Goal: Information Seeking & Learning: Check status

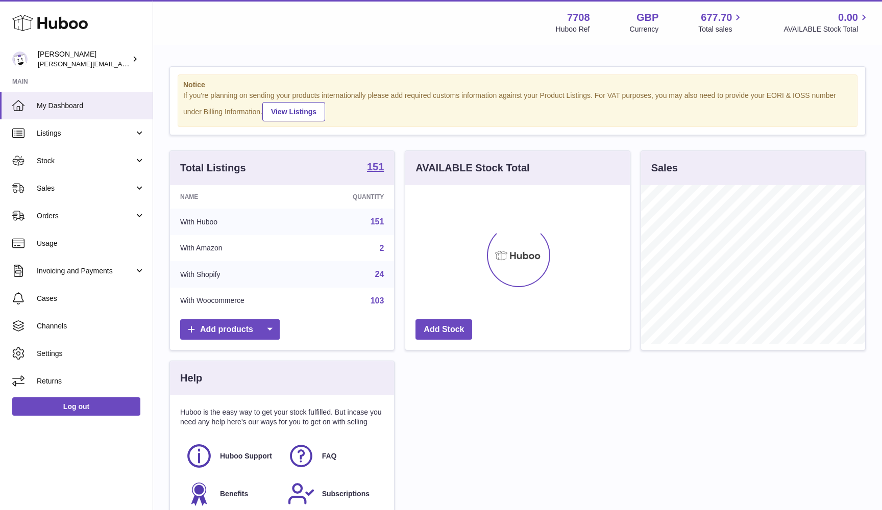
scroll to position [159, 225]
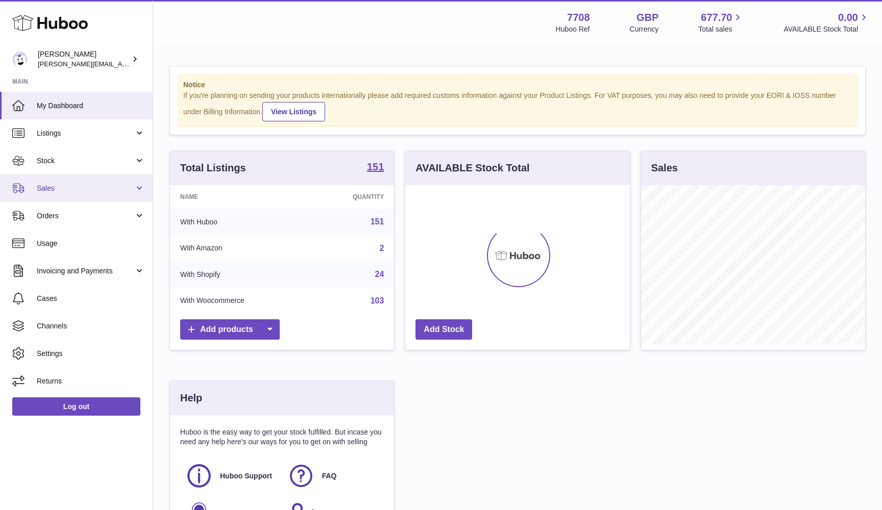
click at [60, 189] on span "Sales" at bounding box center [85, 189] width 97 height 10
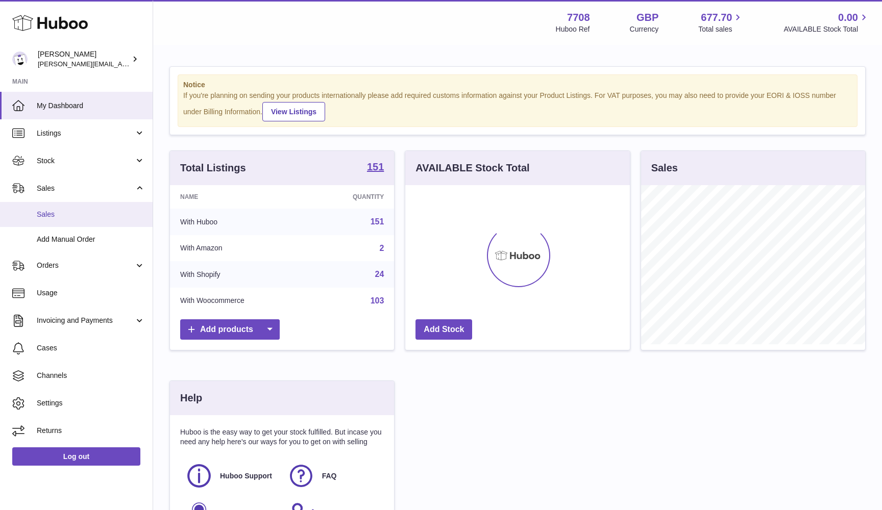
click at [57, 203] on link "Sales" at bounding box center [76, 214] width 153 height 25
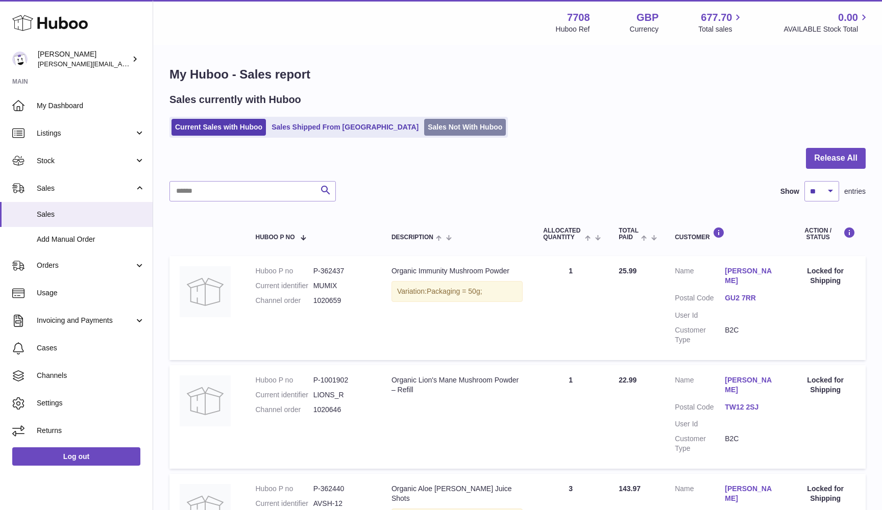
click at [428, 129] on link "Sales Not With Huboo" at bounding box center [465, 127] width 82 height 17
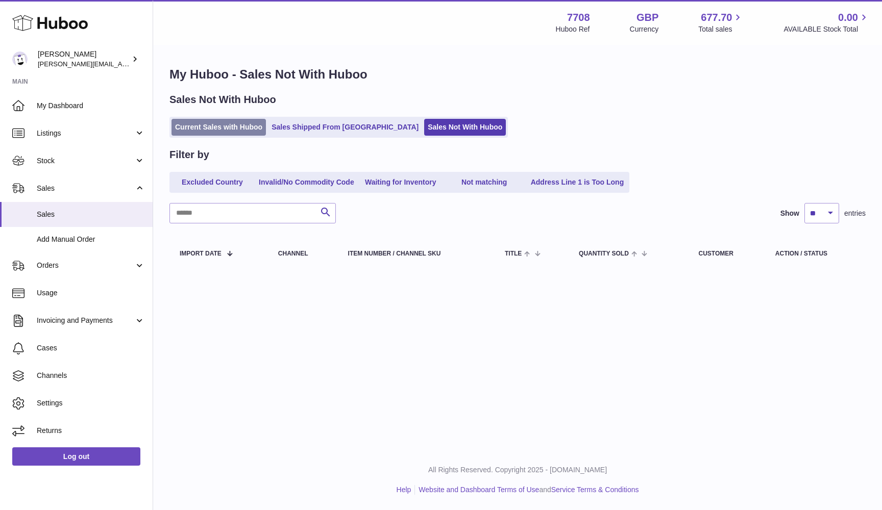
click at [241, 132] on link "Current Sales with Huboo" at bounding box center [218, 127] width 94 height 17
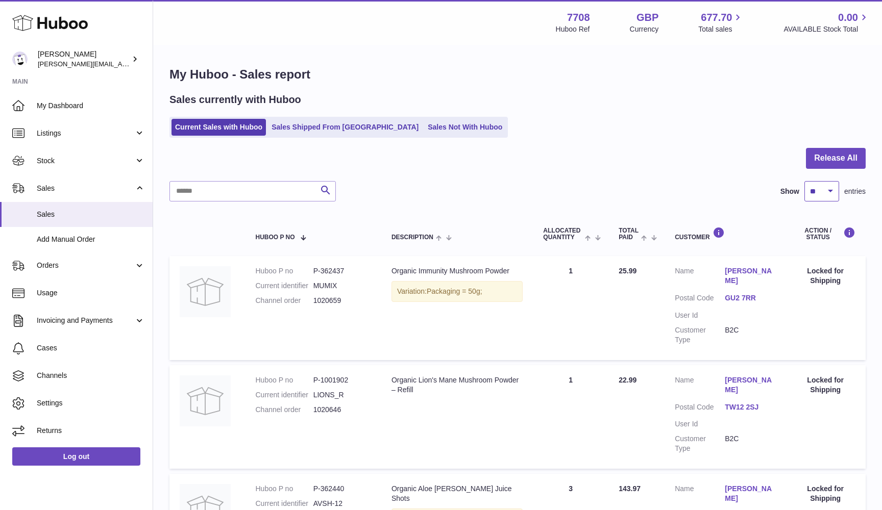
select select "***"
click at [812, 153] on button "Release All" at bounding box center [836, 158] width 60 height 21
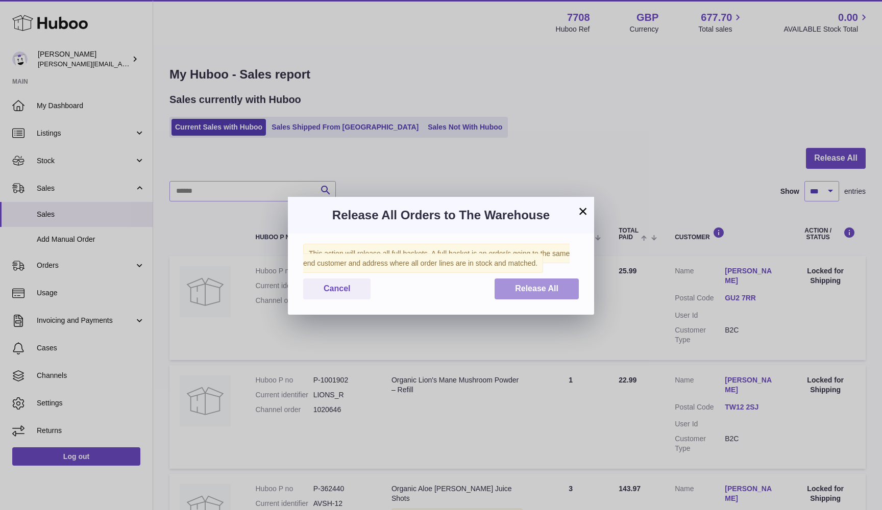
click at [540, 279] on button "Release All" at bounding box center [536, 289] width 84 height 21
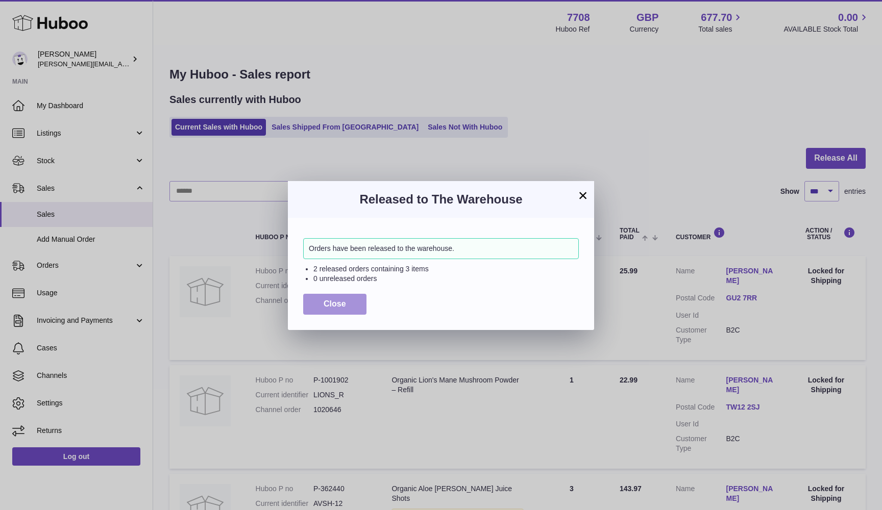
click at [338, 307] on span "Close" at bounding box center [334, 304] width 22 height 9
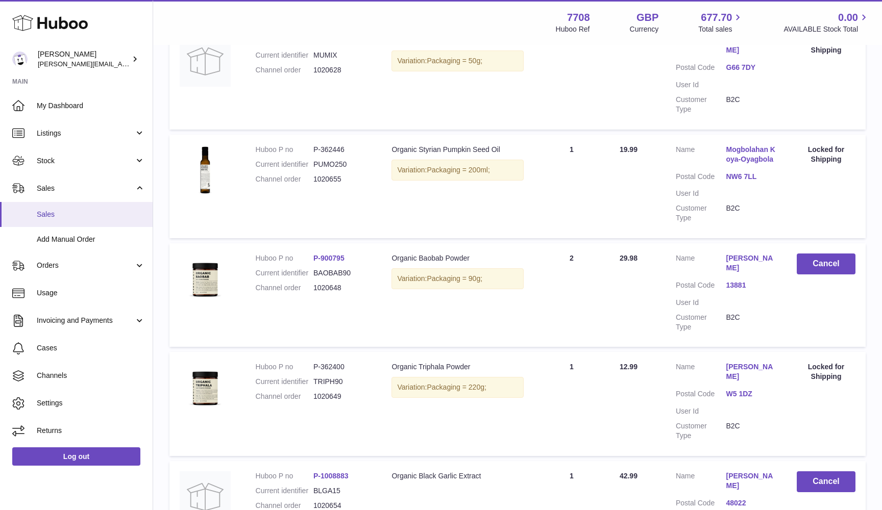
scroll to position [802, 0]
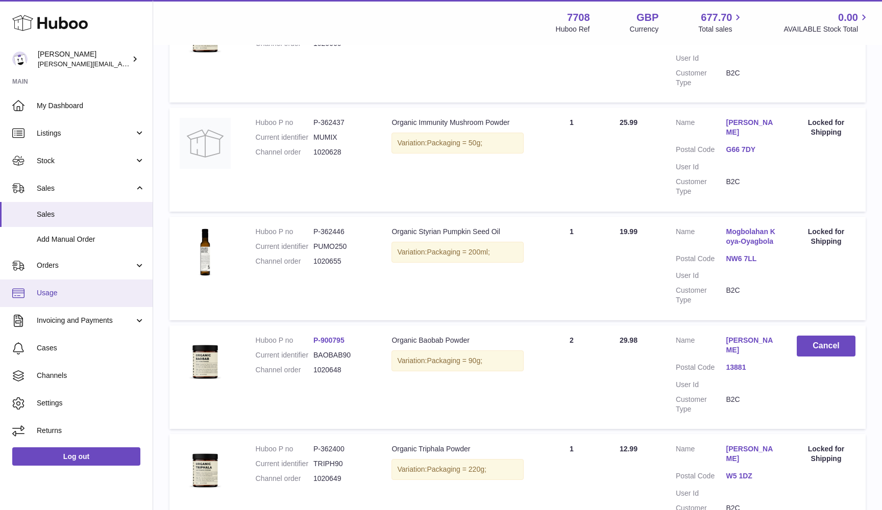
click at [57, 292] on span "Usage" at bounding box center [91, 293] width 108 height 10
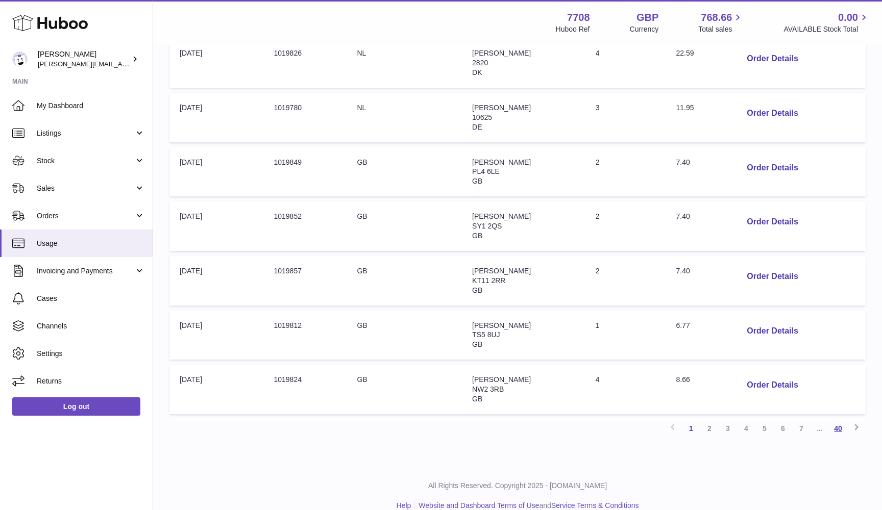
click at [839, 419] on link "40" at bounding box center [838, 428] width 18 height 18
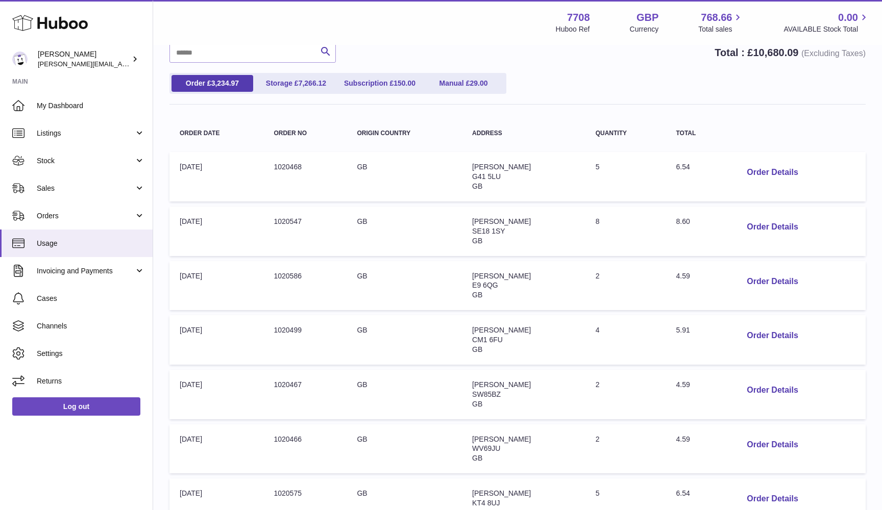
scroll to position [135, 0]
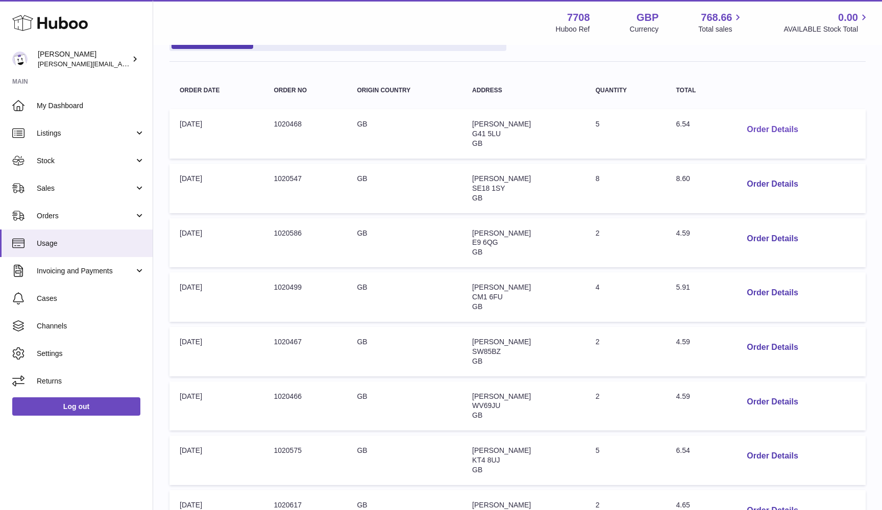
click at [781, 128] on button "Order Details" at bounding box center [771, 129] width 67 height 21
click at [762, 105] on div at bounding box center [441, 255] width 882 height 510
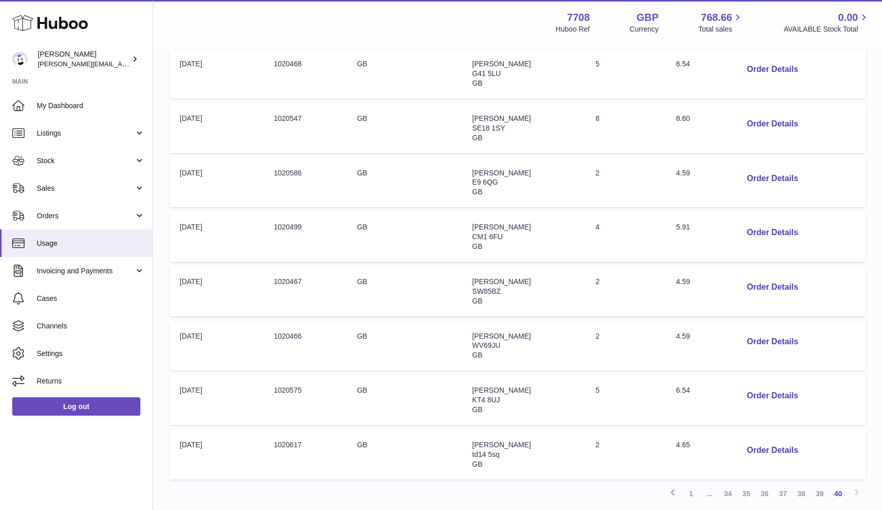
scroll to position [199, 0]
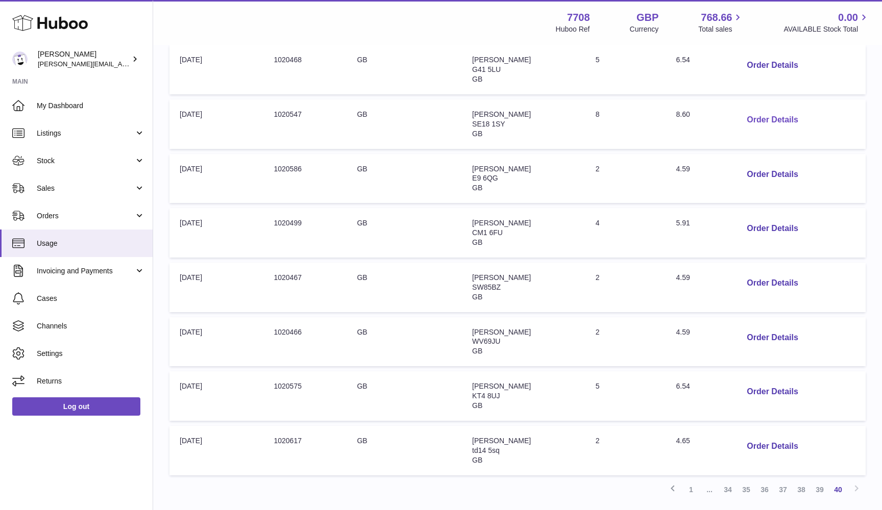
click at [754, 112] on button "Order Details" at bounding box center [771, 120] width 67 height 21
click at [736, 109] on div at bounding box center [441, 255] width 882 height 510
click at [770, 168] on button "Order Details" at bounding box center [771, 174] width 67 height 21
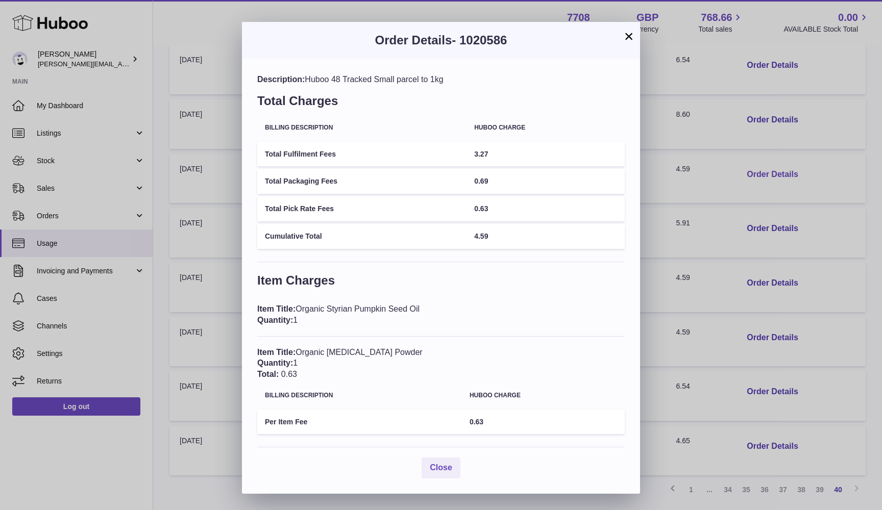
click at [770, 168] on div "× Order Details - 1020586 Description: Huboo 48 Tracked Small parcel to 1kg Tot…" at bounding box center [441, 255] width 882 height 510
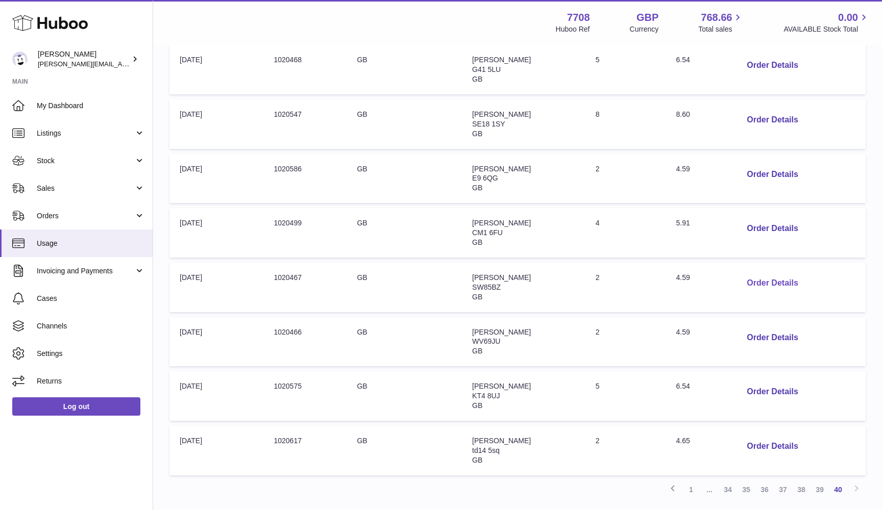
click at [753, 277] on button "Order Details" at bounding box center [771, 283] width 67 height 21
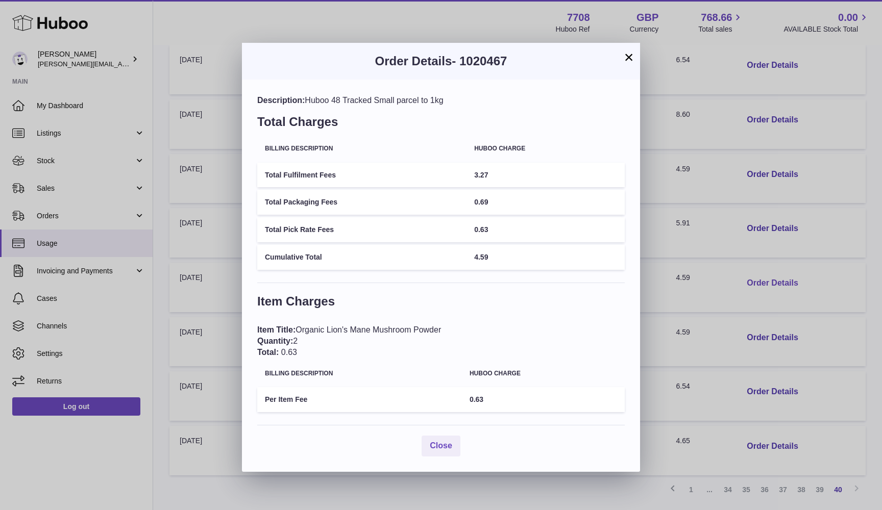
click at [753, 277] on div "× Order Details - 1020467 Description: Huboo 48 Tracked Small parcel to 1kg Tot…" at bounding box center [441, 255] width 882 height 510
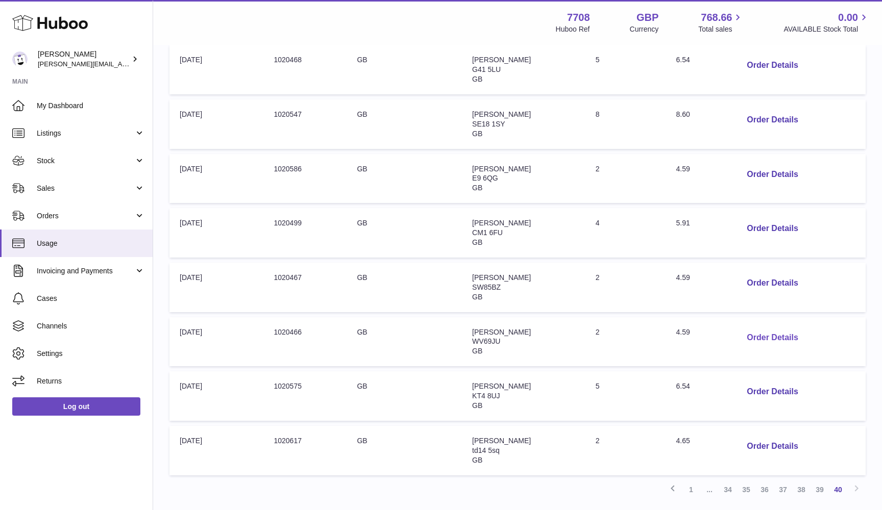
click at [755, 330] on button "Order Details" at bounding box center [771, 338] width 67 height 21
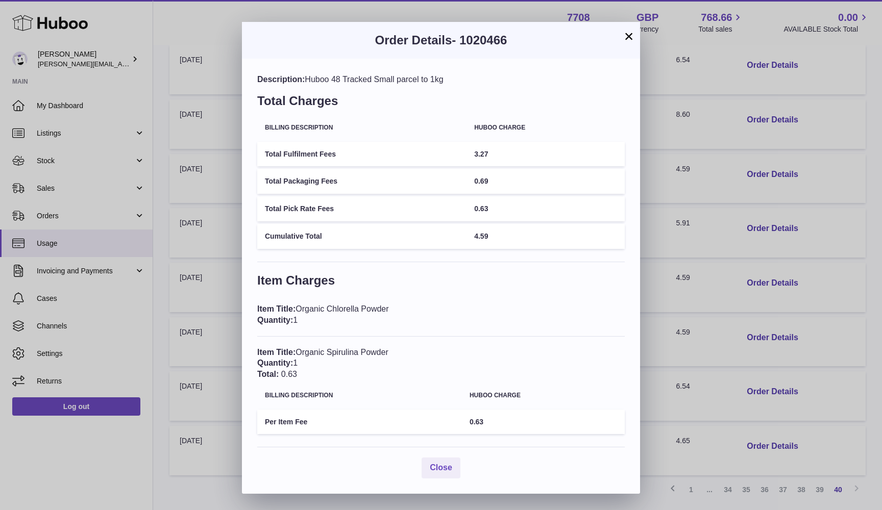
scroll to position [1, 0]
click at [706, 269] on div "× Order Details - 1020466 Description: Huboo 48 Tracked Small parcel to 1kg Tot…" at bounding box center [441, 255] width 882 height 510
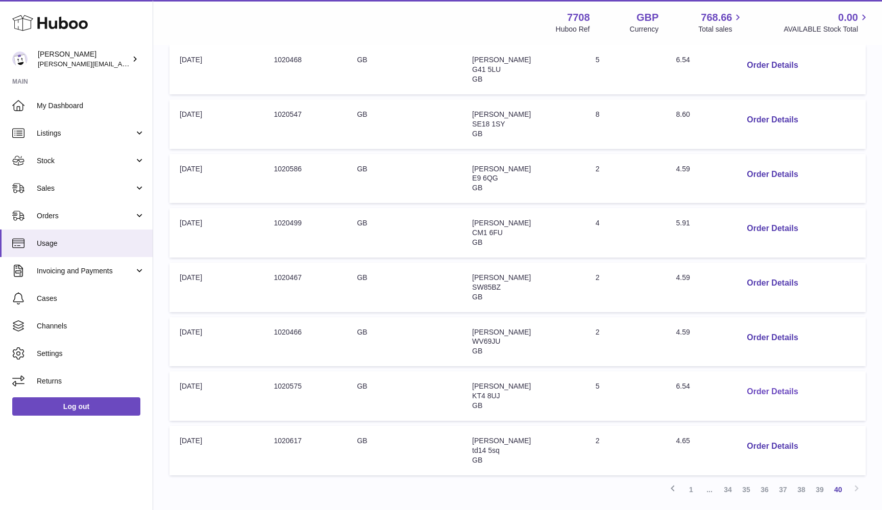
click at [768, 382] on button "Order Details" at bounding box center [771, 392] width 67 height 21
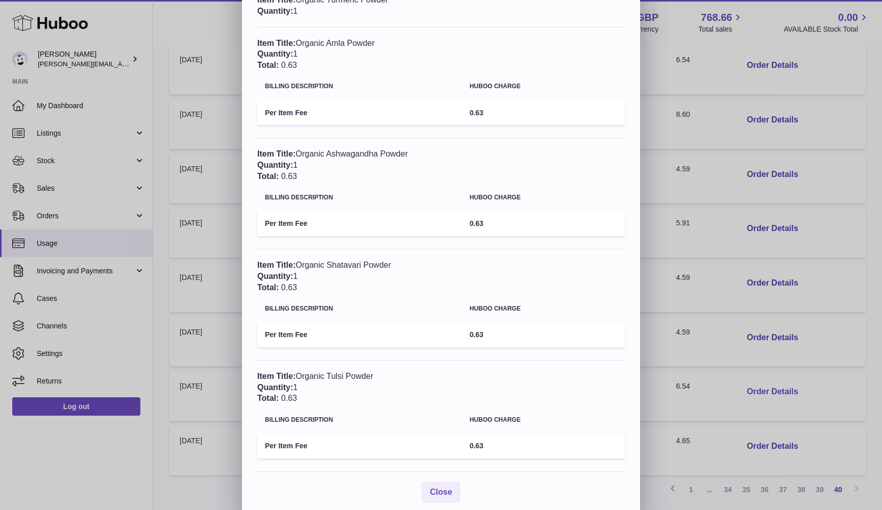
scroll to position [286, 0]
click at [762, 340] on div "× Order Details - 1020575 Description: Huboo 48 Tracked Small parcel to 2kg Tot…" at bounding box center [441, 117] width 882 height 806
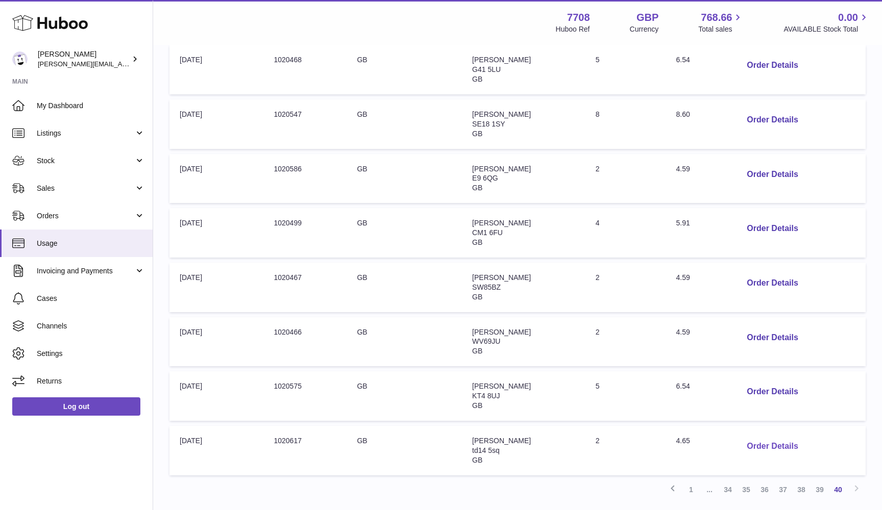
click at [764, 436] on button "Order Details" at bounding box center [771, 446] width 67 height 21
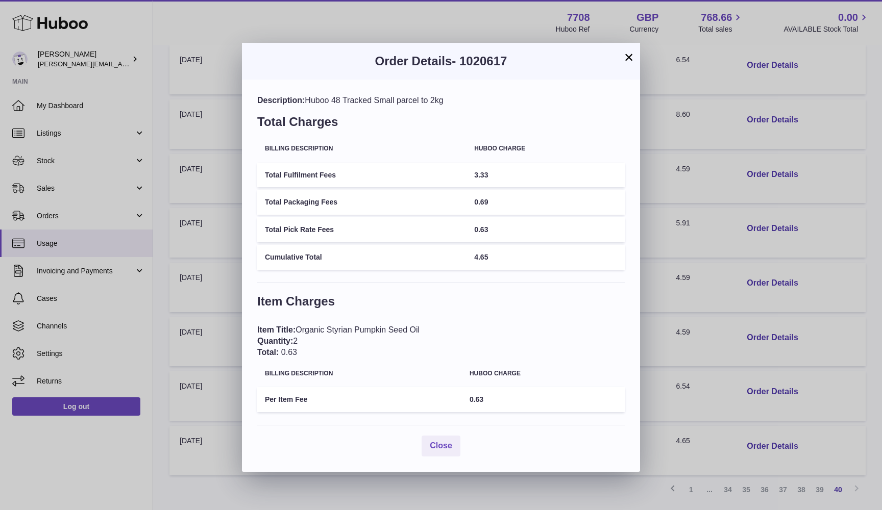
scroll to position [1, 0]
click at [728, 280] on div "× Order Details - 1020617 Description: Huboo 48 Tracked Small parcel to 2kg Tot…" at bounding box center [441, 255] width 882 height 510
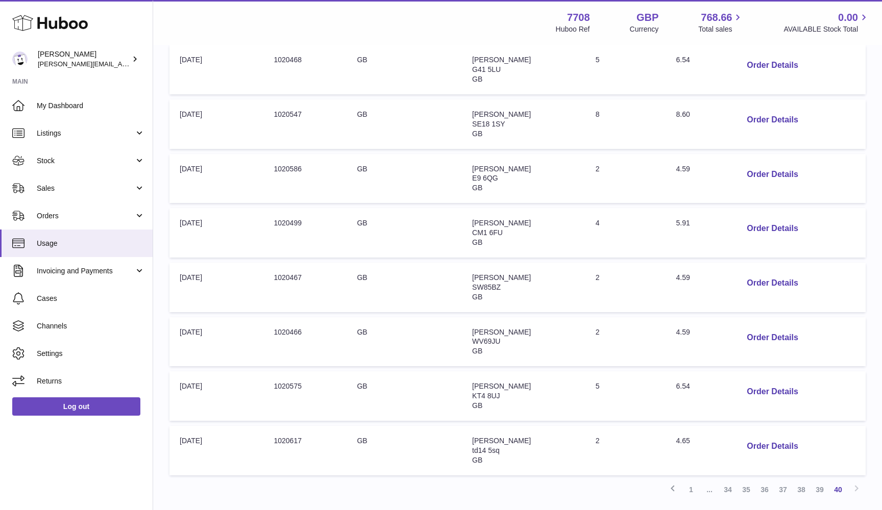
scroll to position [0, 0]
click at [819, 481] on link "39" at bounding box center [819, 490] width 18 height 18
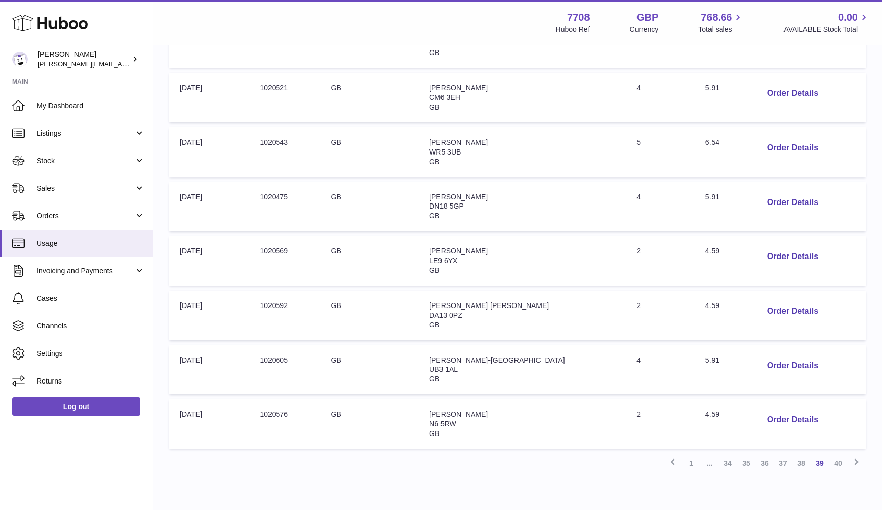
scroll to position [285, 0]
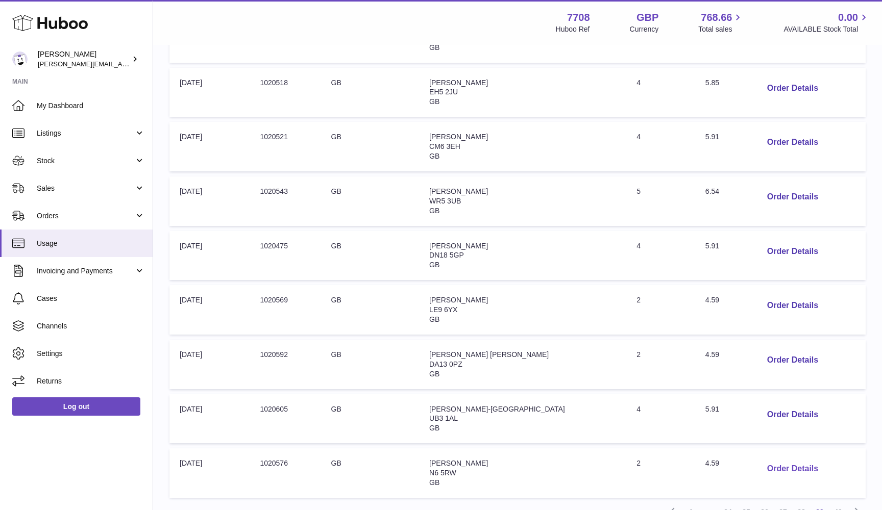
click at [759, 459] on button "Order Details" at bounding box center [792, 469] width 67 height 21
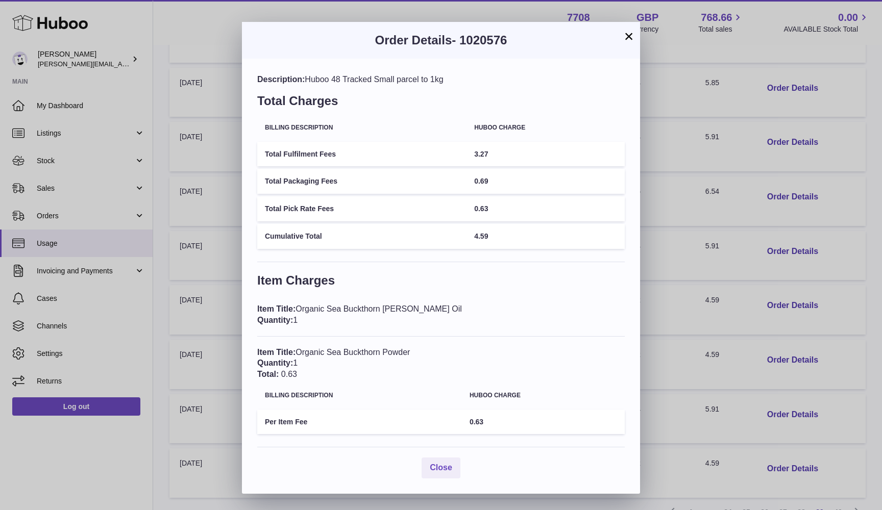
click at [789, 421] on div "× Order Details - 1020576 Description: Huboo 48 Tracked Small parcel to 1kg Tot…" at bounding box center [441, 255] width 882 height 510
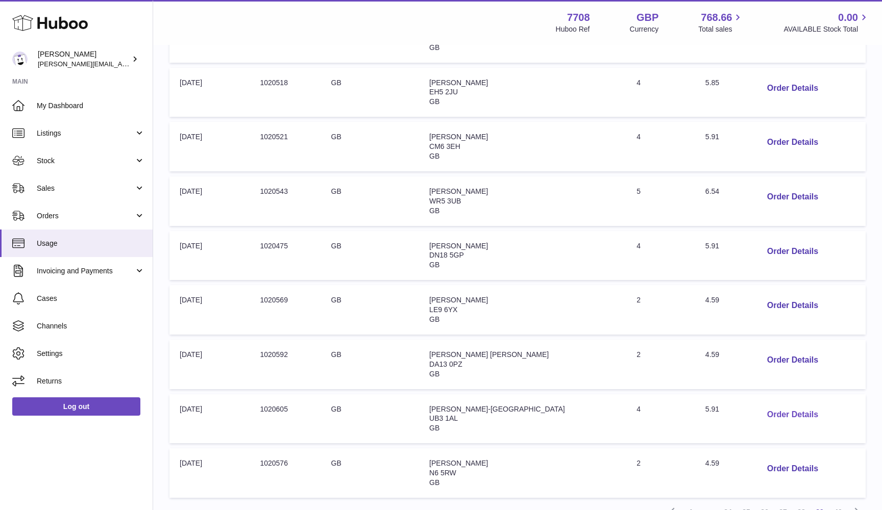
click at [771, 405] on button "Order Details" at bounding box center [792, 415] width 67 height 21
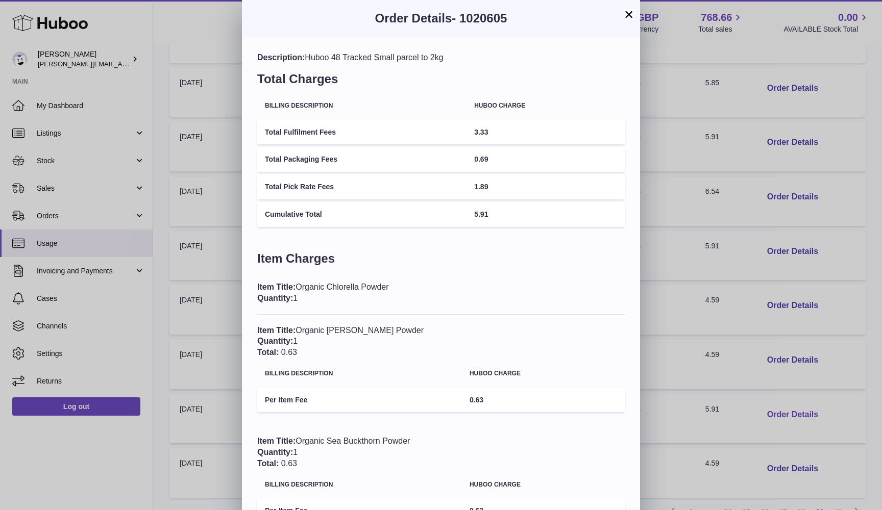
click at [771, 403] on div "× Order Details - 1020605 Description: Huboo 48 Tracked Small parcel to 2kg Tot…" at bounding box center [441, 347] width 882 height 694
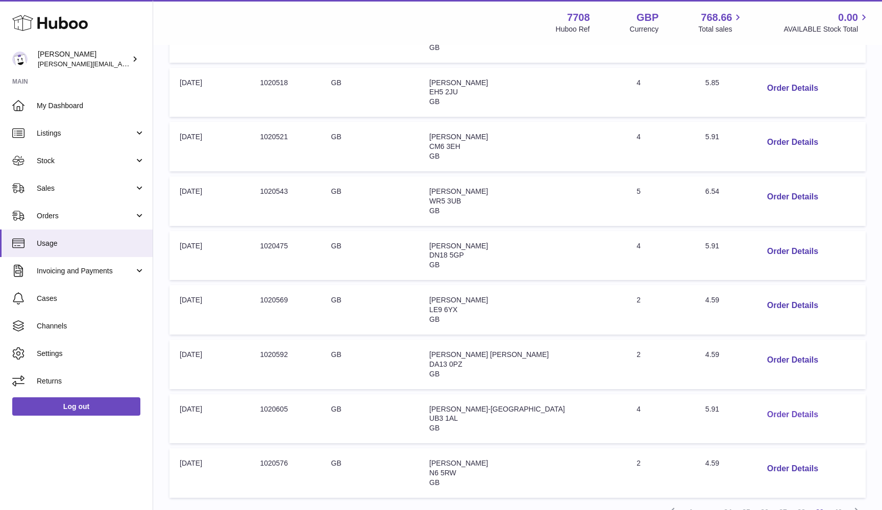
click at [771, 405] on button "Order Details" at bounding box center [792, 415] width 67 height 21
click at [771, 403] on div "× Order Details - 1020605 Description: Huboo 48 Tracked Small parcel to 2kg Tot…" at bounding box center [441, 347] width 882 height 694
click at [765, 350] on button "Order Details" at bounding box center [792, 360] width 67 height 21
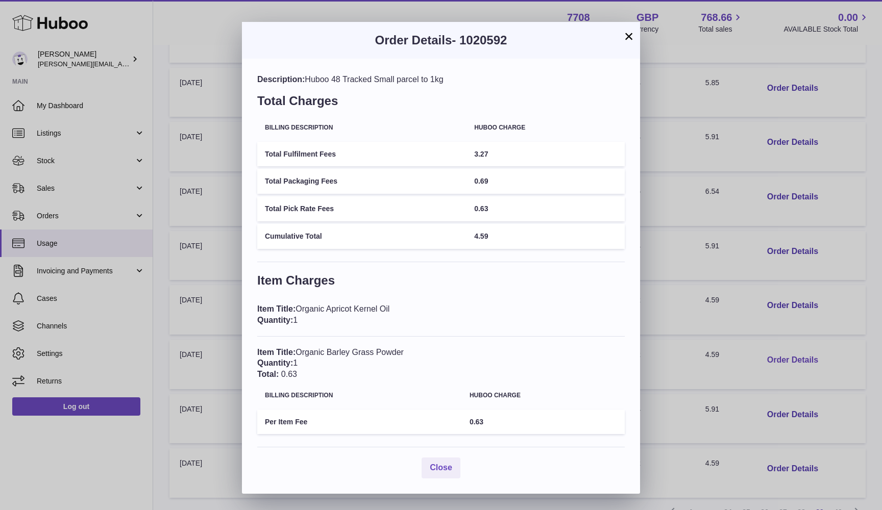
click at [765, 348] on div "× Order Details - 1020592 Description: Huboo 48 Tracked Small parcel to 1kg Tot…" at bounding box center [441, 255] width 882 height 510
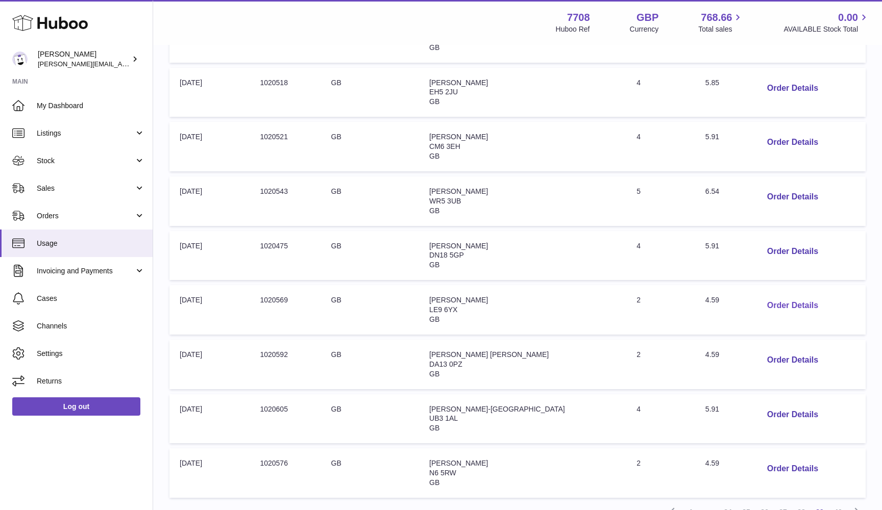
click at [765, 295] on button "Order Details" at bounding box center [792, 305] width 67 height 21
click at [765, 294] on div at bounding box center [441, 255] width 882 height 510
click at [763, 243] on button "Order Details" at bounding box center [792, 251] width 67 height 21
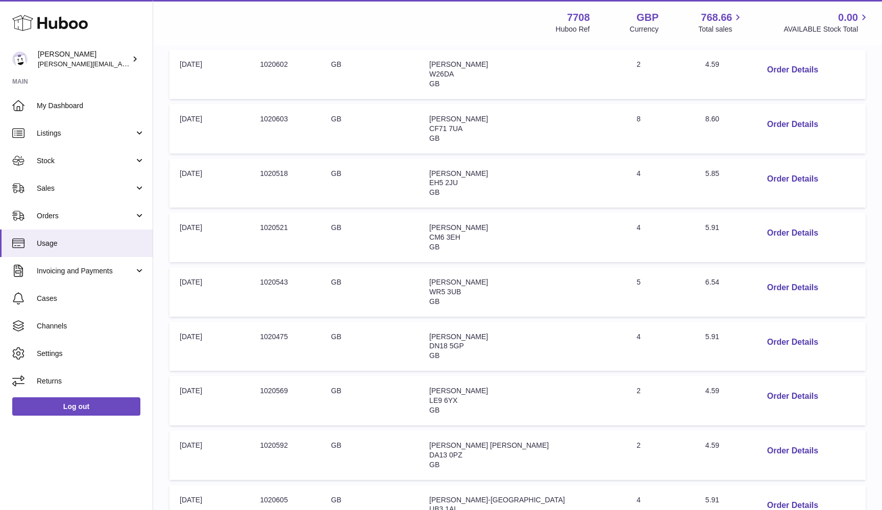
scroll to position [188, 0]
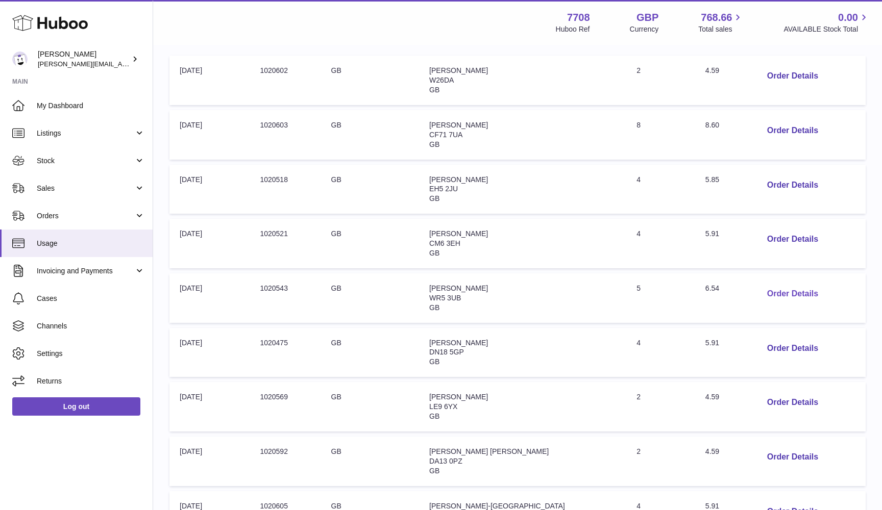
click at [759, 284] on button "Order Details" at bounding box center [792, 294] width 67 height 21
click at [759, 284] on div at bounding box center [441, 255] width 882 height 510
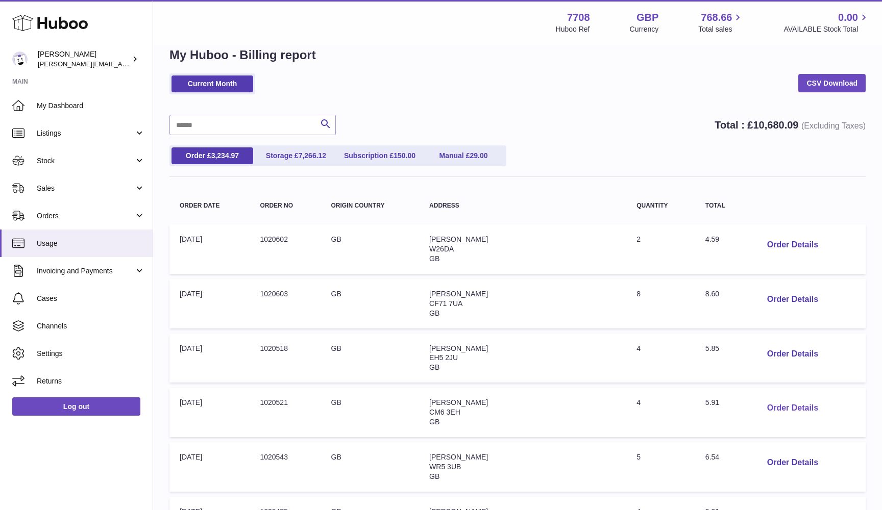
scroll to position [14, 0]
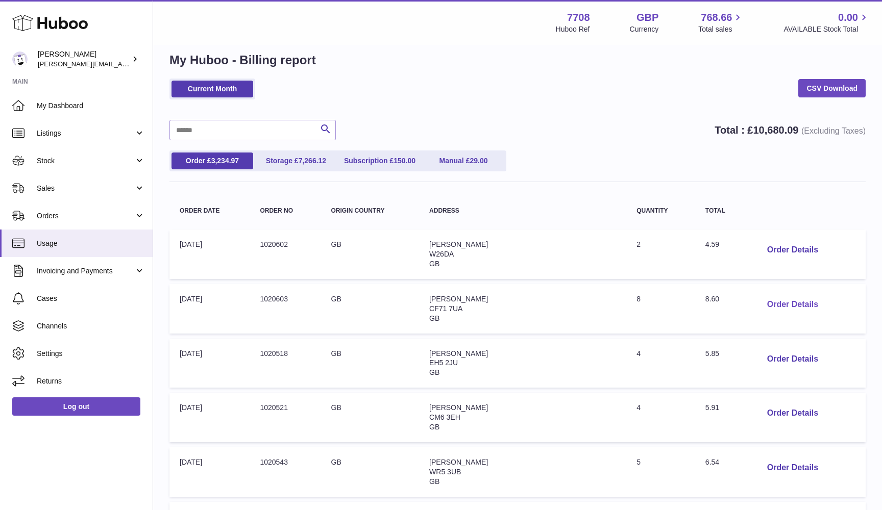
click at [763, 302] on button "Order Details" at bounding box center [792, 304] width 67 height 21
click at [763, 244] on div at bounding box center [441, 255] width 882 height 510
drag, startPoint x: 275, startPoint y: 296, endPoint x: 309, endPoint y: 296, distance: 34.7
click at [309, 296] on td "Order no: 1020603" at bounding box center [285, 308] width 71 height 49
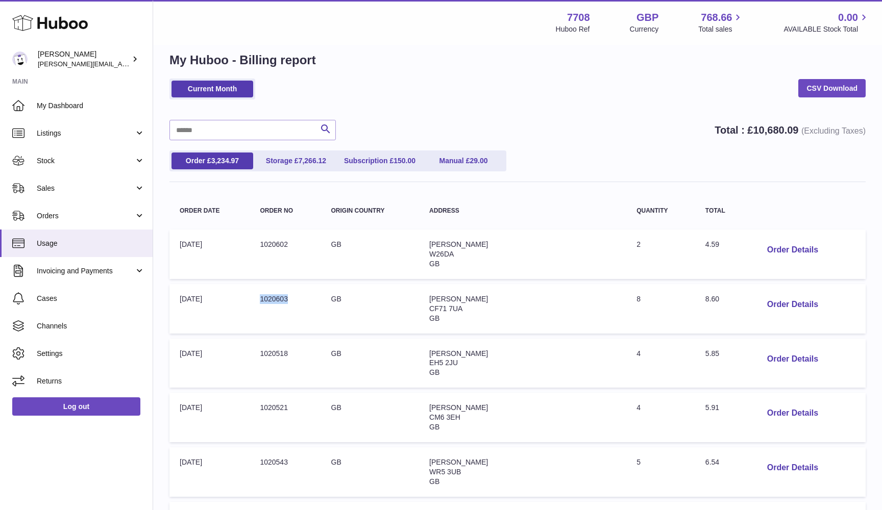
copy td "1020603"
click at [769, 247] on button "Order Details" at bounding box center [792, 250] width 67 height 21
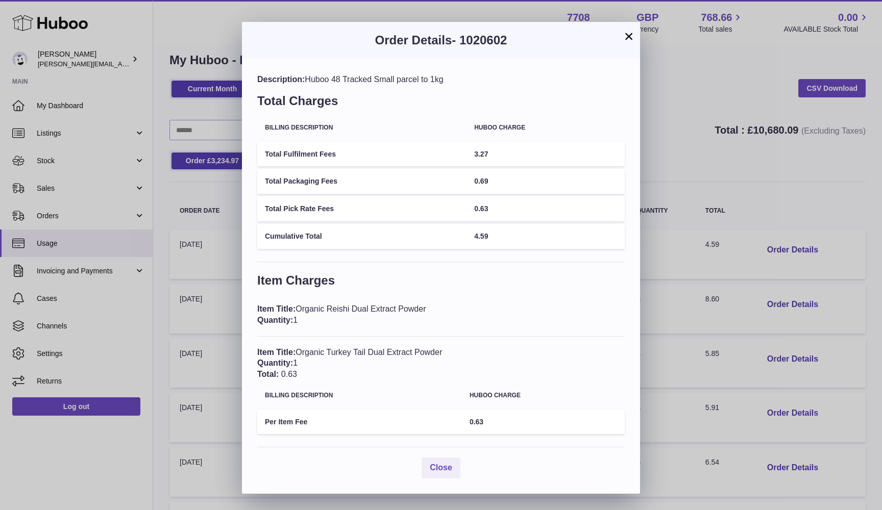
click at [769, 204] on div "× Order Details - 1020602 Description: Huboo 48 Tracked Small parcel to 1kg Tot…" at bounding box center [441, 255] width 882 height 510
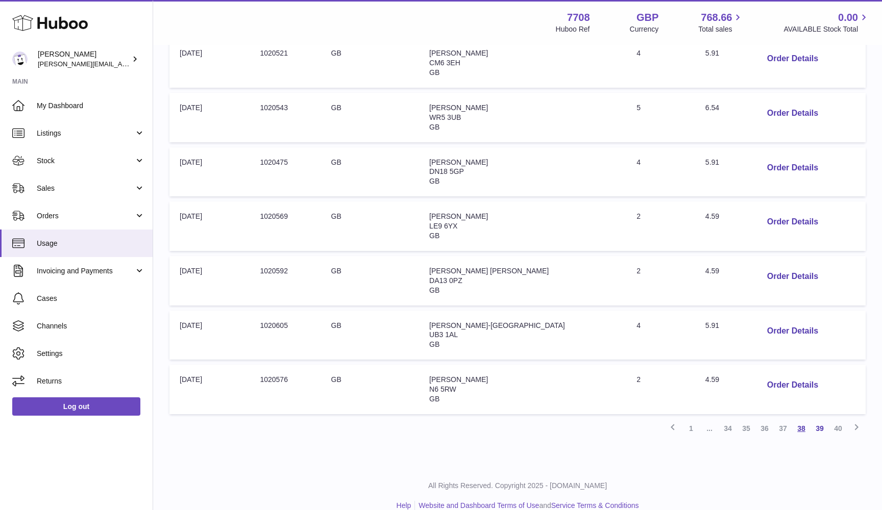
click at [799, 419] on link "38" at bounding box center [801, 428] width 18 height 18
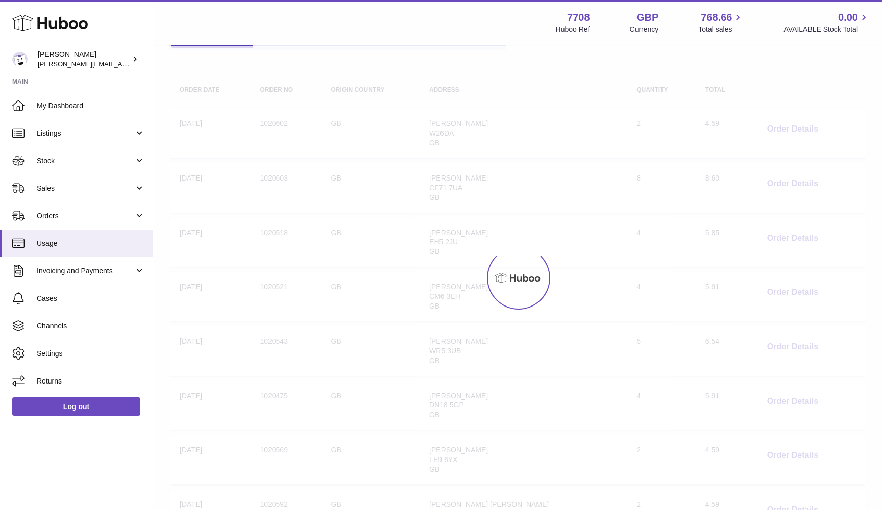
scroll to position [46, 0]
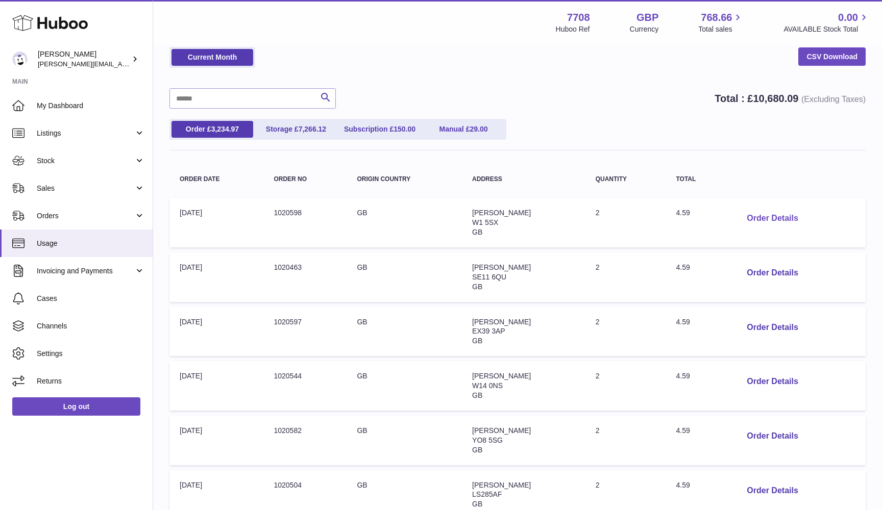
click at [779, 219] on button "Order Details" at bounding box center [771, 218] width 67 height 21
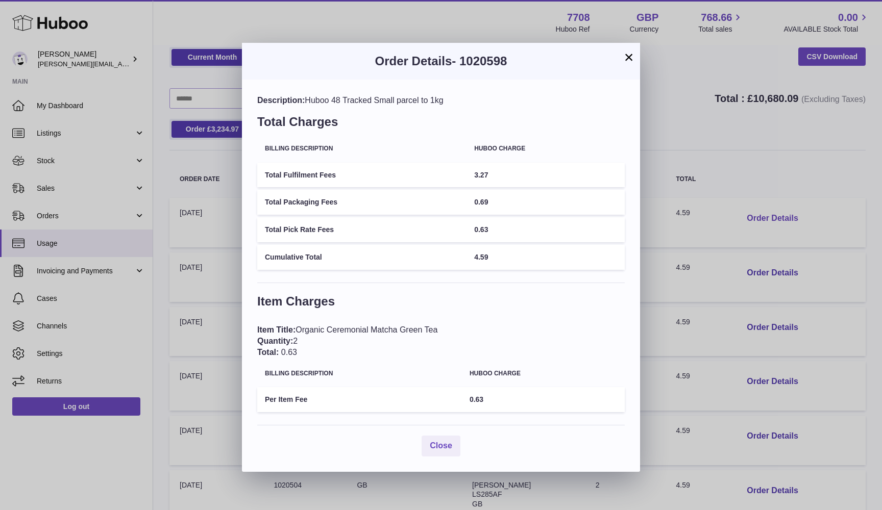
click at [779, 219] on div "× Order Details - 1020598 Description: Huboo 48 Tracked Small parcel to 1kg Tot…" at bounding box center [441, 255] width 882 height 510
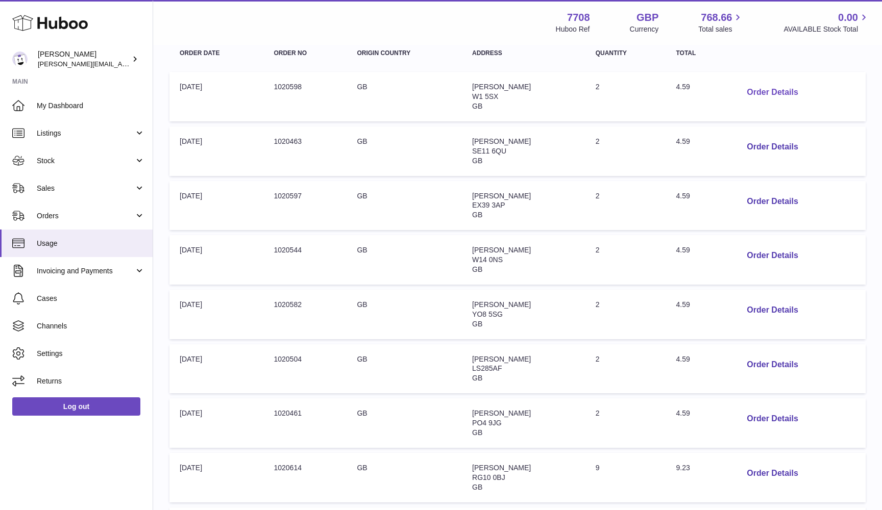
scroll to position [223, 0]
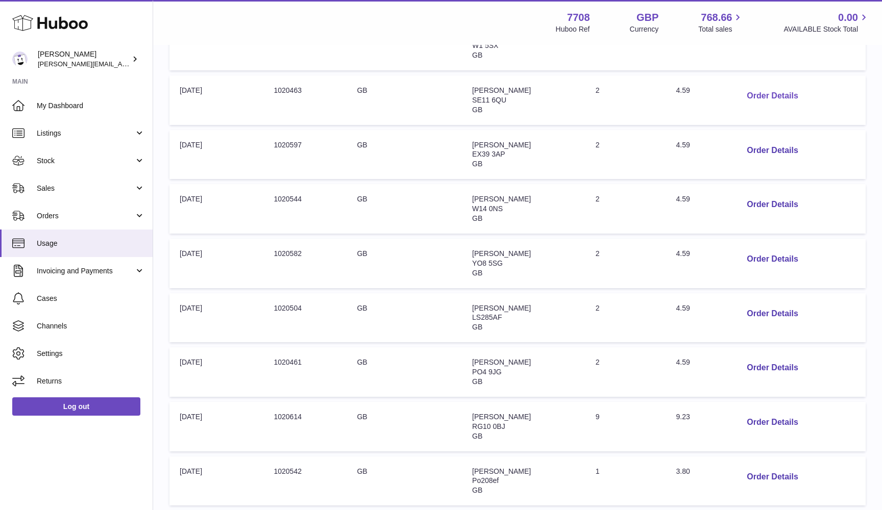
click at [771, 94] on button "Order Details" at bounding box center [771, 96] width 67 height 21
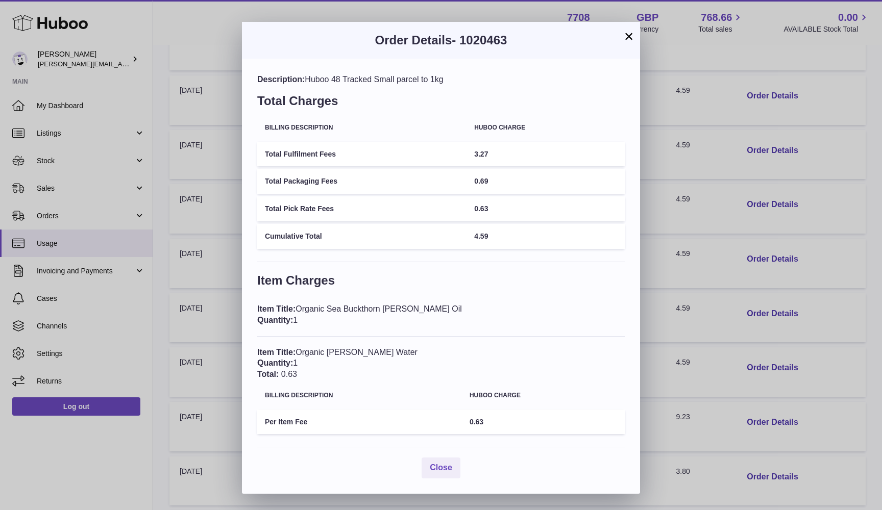
click at [779, 122] on div "× Order Details - 1020463 Description: Huboo 48 Tracked Small parcel to 1kg Tot…" at bounding box center [441, 255] width 882 height 510
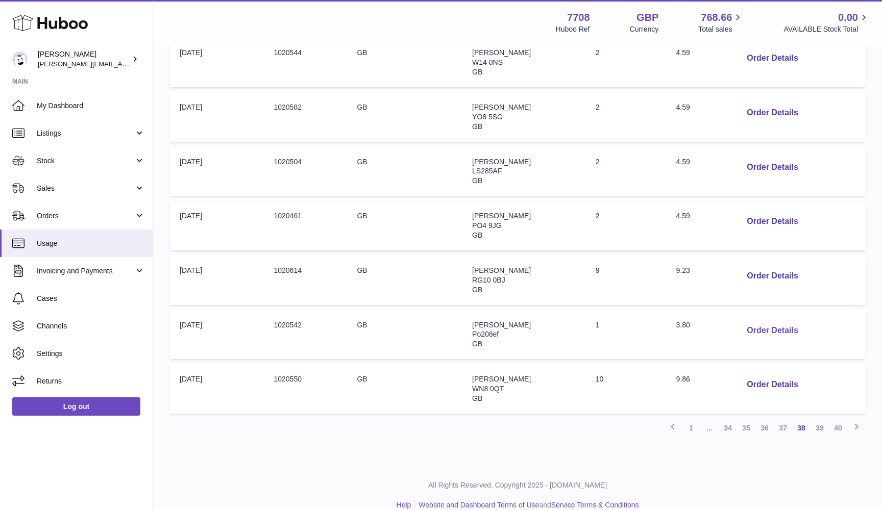
scroll to position [369, 0]
click at [759, 321] on button "Order Details" at bounding box center [771, 331] width 67 height 21
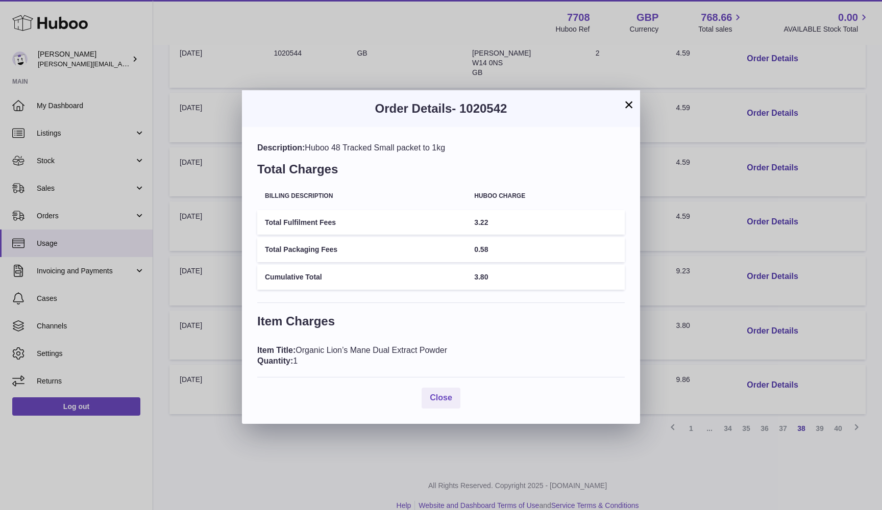
click at [710, 222] on div "× Order Details - 1020542 Description: Huboo 48 Tracked Small packet to 1kg Tot…" at bounding box center [441, 255] width 882 height 510
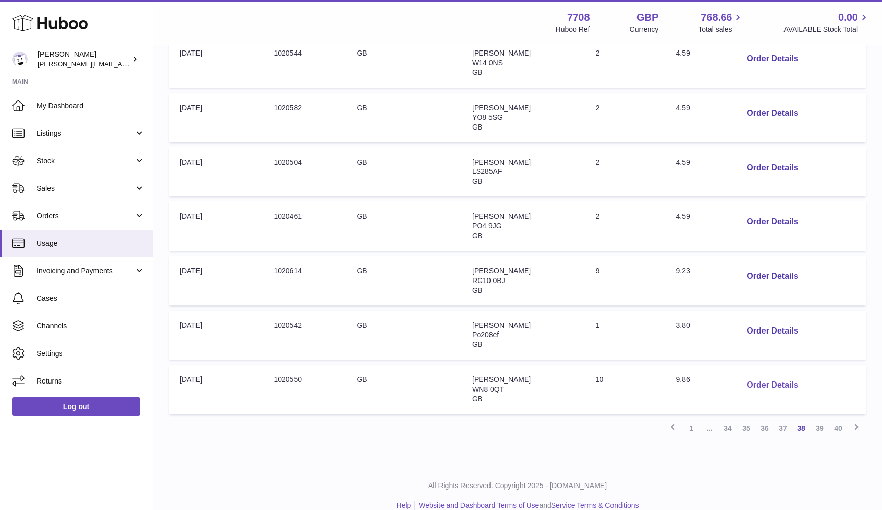
click at [767, 375] on button "Order Details" at bounding box center [771, 385] width 67 height 21
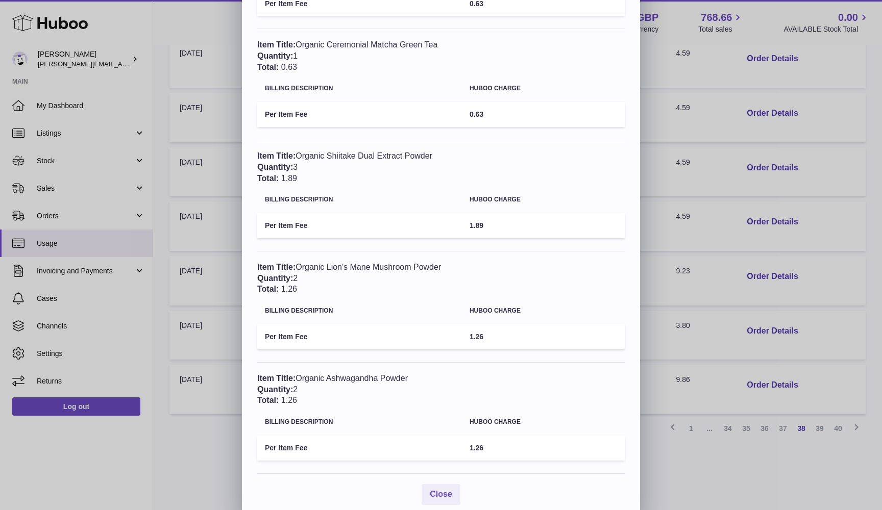
scroll to position [396, 0]
click at [731, 442] on div "× Order Details - 1020550 Description: Huboo 48 Tracked Medium parcel to 5kg To…" at bounding box center [441, 62] width 882 height 917
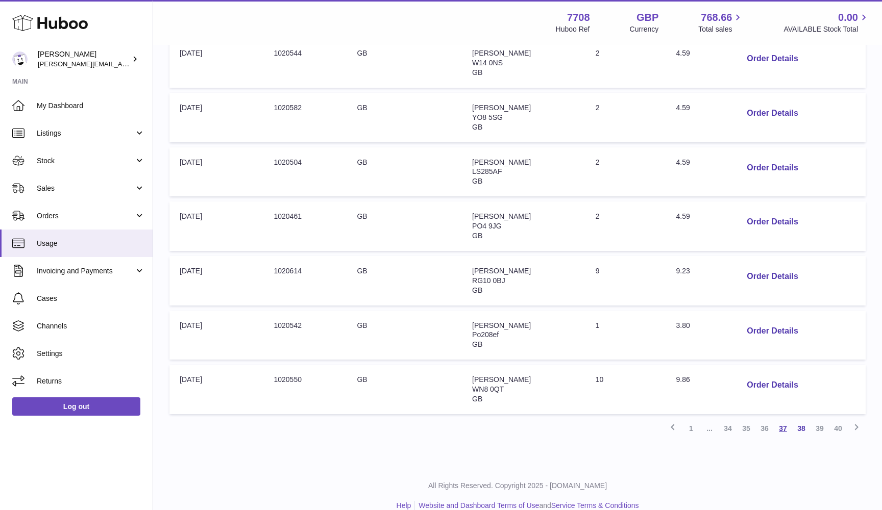
click at [785, 419] on link "37" at bounding box center [783, 428] width 18 height 18
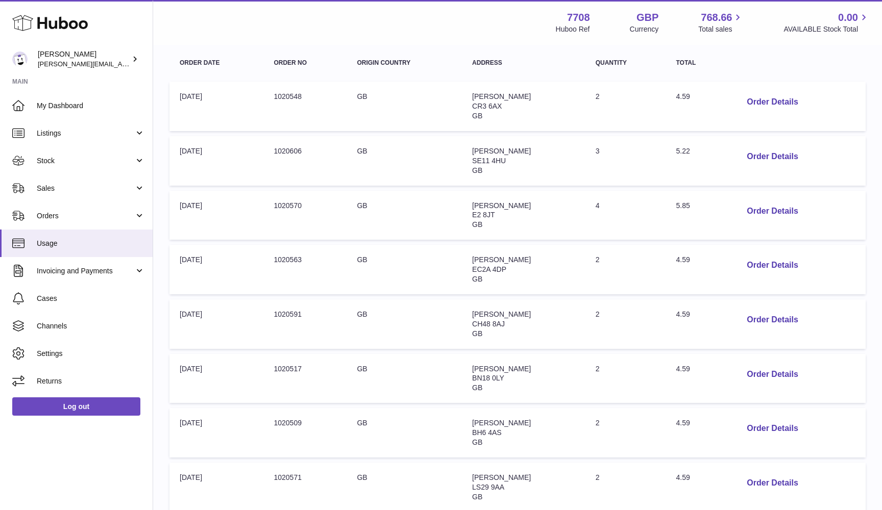
scroll to position [169, 0]
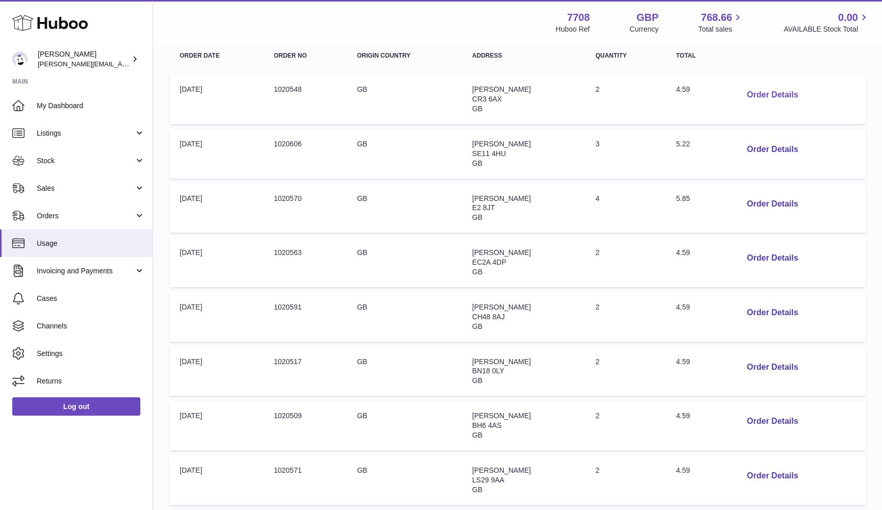
click at [780, 90] on button "Order Details" at bounding box center [771, 95] width 67 height 21
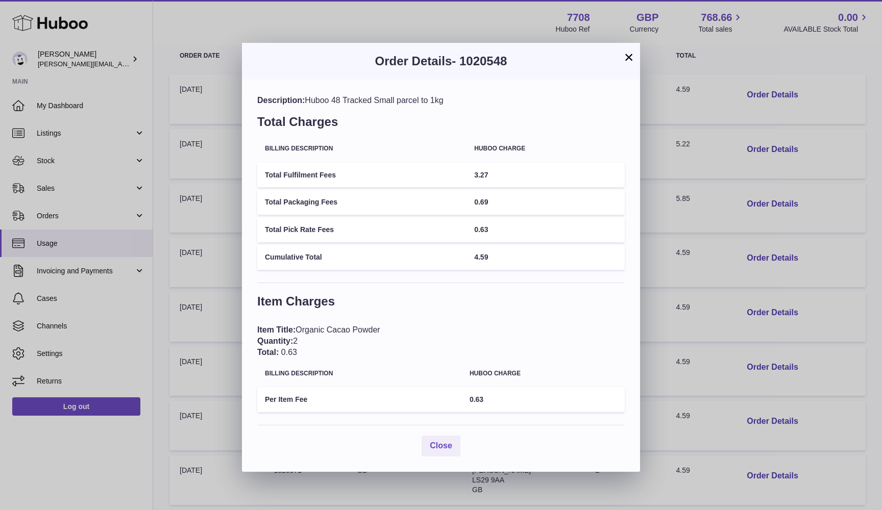
scroll to position [1, 0]
click at [730, 149] on div "× Order Details - 1020548 Description: Huboo 48 Tracked Small parcel to 1kg Tot…" at bounding box center [441, 255] width 882 height 510
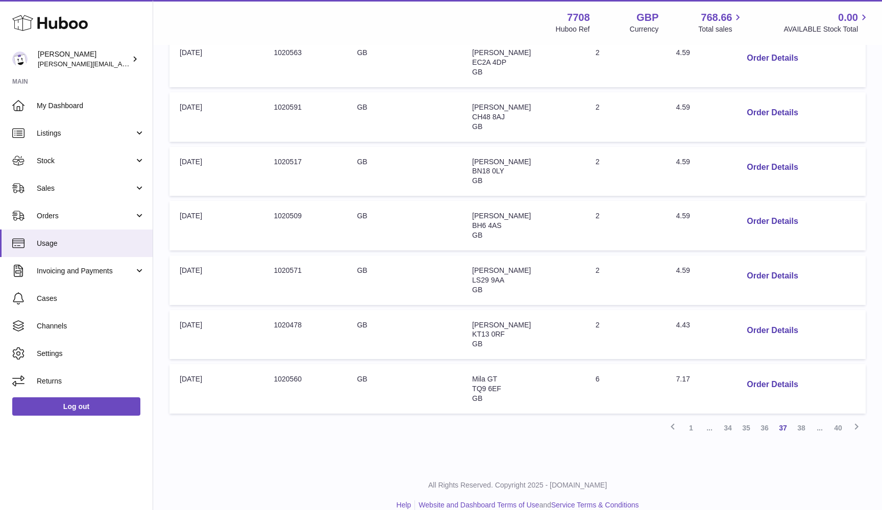
scroll to position [369, 0]
click at [769, 419] on link "36" at bounding box center [764, 428] width 18 height 18
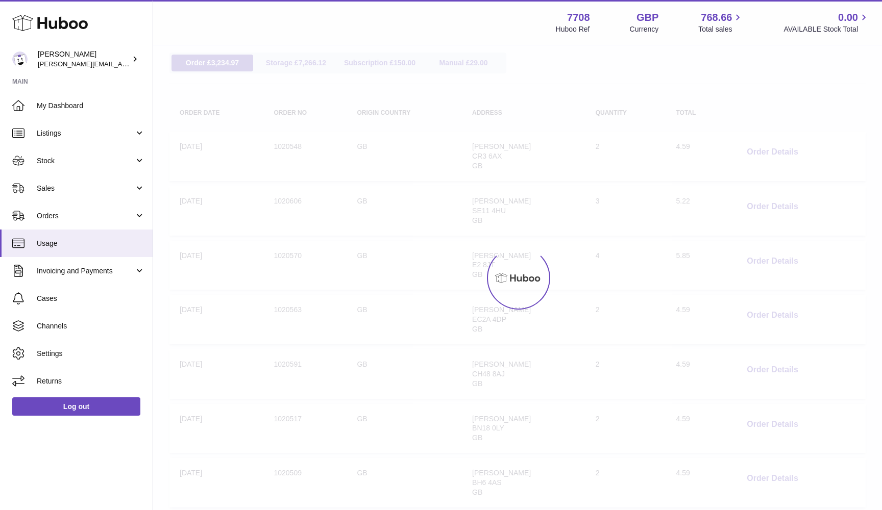
scroll to position [46, 0]
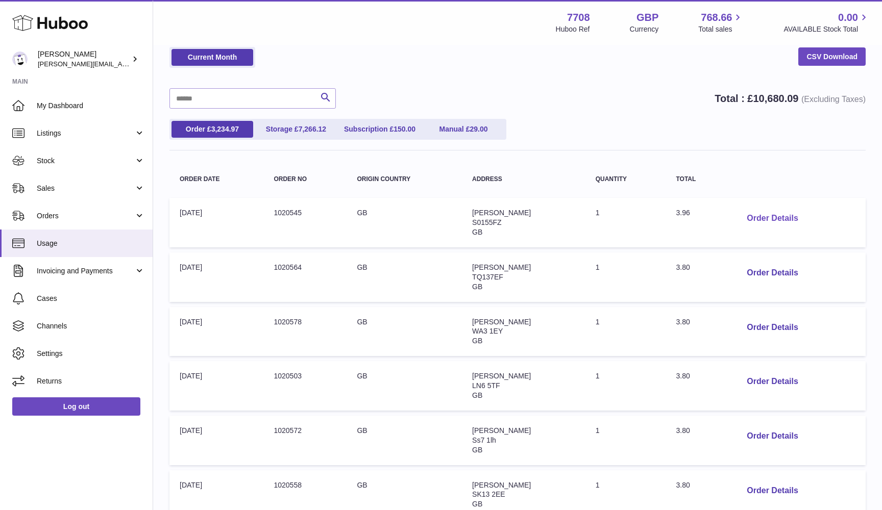
click at [786, 217] on button "Order Details" at bounding box center [771, 218] width 67 height 21
click at [786, 217] on div at bounding box center [441, 255] width 882 height 510
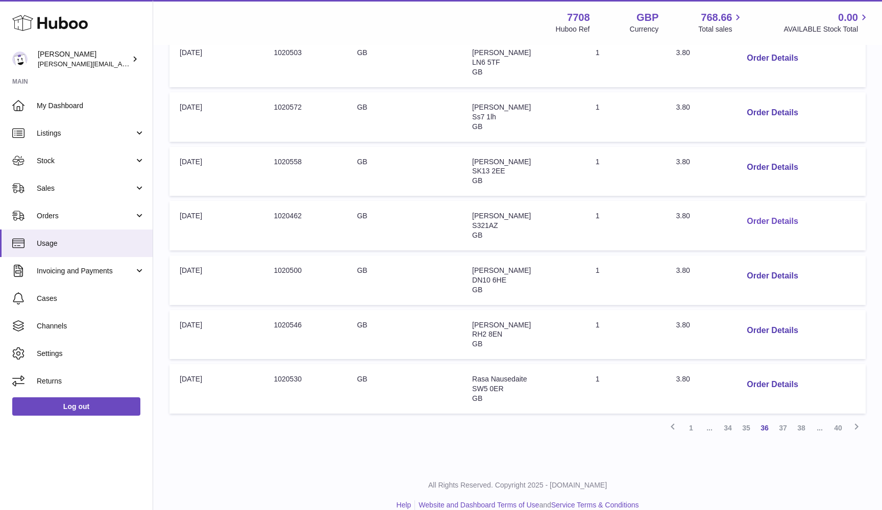
scroll to position [369, 0]
click at [749, 419] on link "35" at bounding box center [746, 428] width 18 height 18
click at [743, 419] on link "34" at bounding box center [746, 428] width 18 height 18
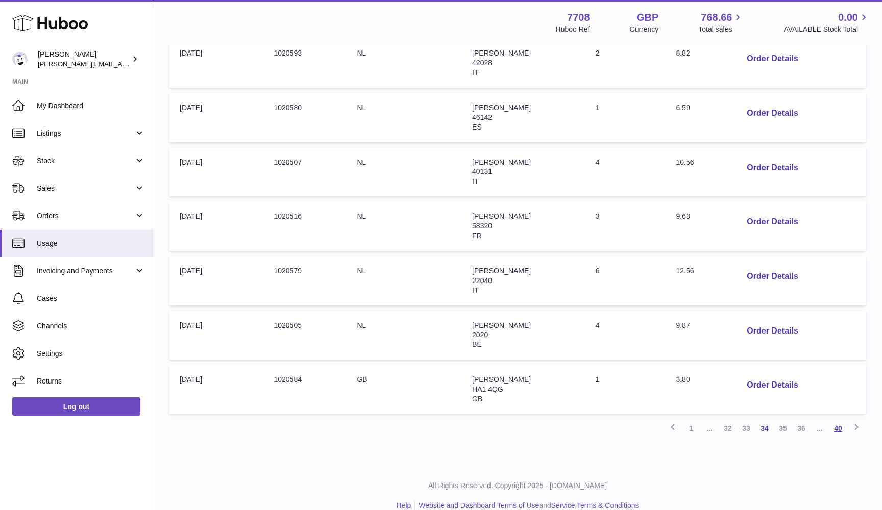
click at [839, 419] on link "40" at bounding box center [838, 428] width 18 height 18
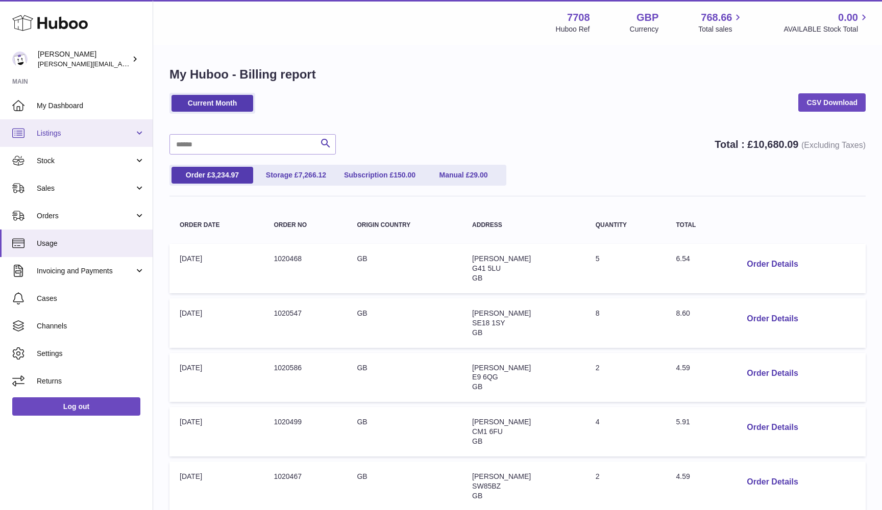
click at [79, 134] on span "Listings" at bounding box center [85, 134] width 97 height 10
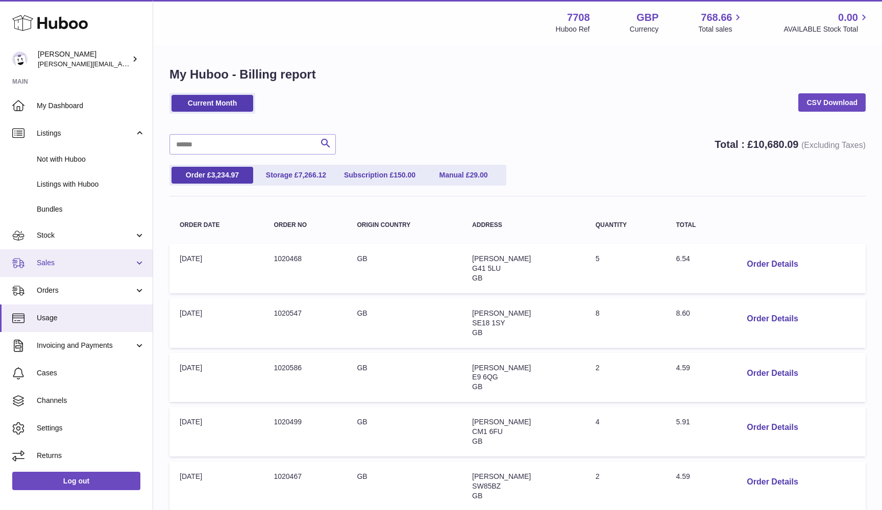
click at [111, 264] on span "Sales" at bounding box center [85, 263] width 97 height 10
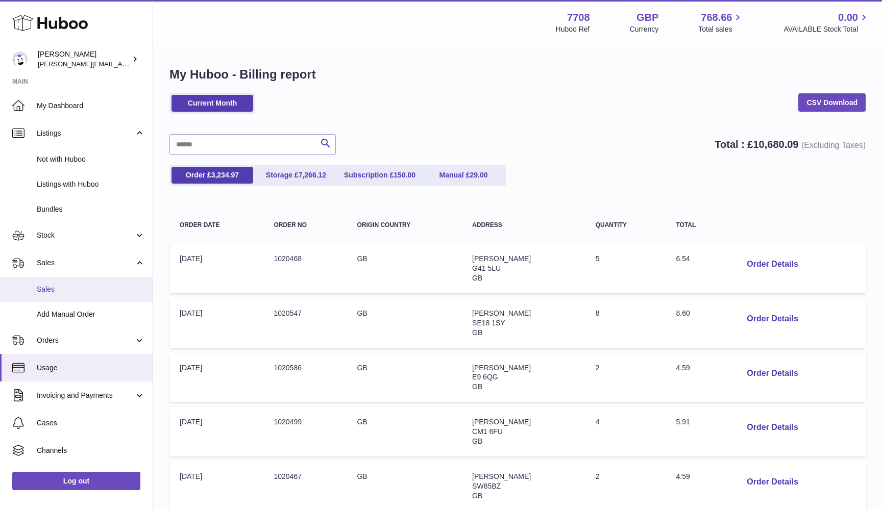
click at [108, 287] on span "Sales" at bounding box center [91, 290] width 108 height 10
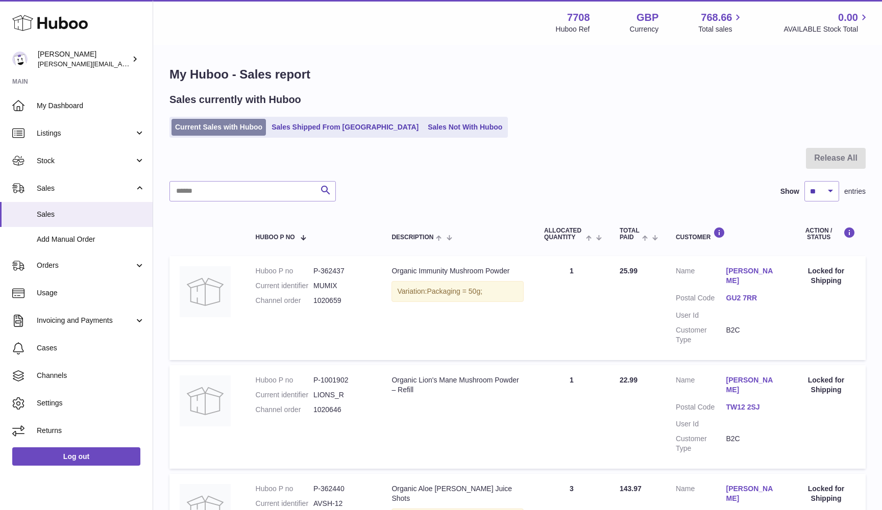
click at [186, 132] on link "Current Sales with Huboo" at bounding box center [218, 127] width 94 height 17
